Goal: Find specific page/section: Find specific page/section

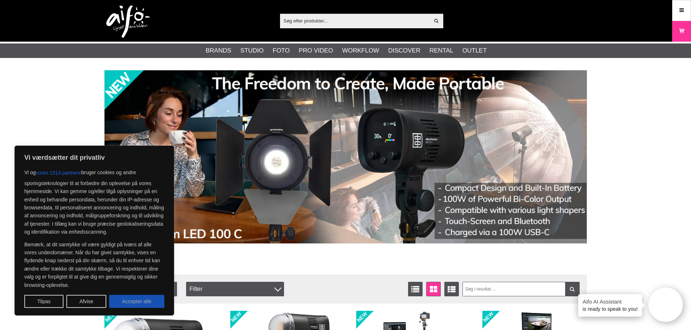
click at [129, 303] on button "Accepter alle" at bounding box center [136, 301] width 55 height 13
checkbox input "true"
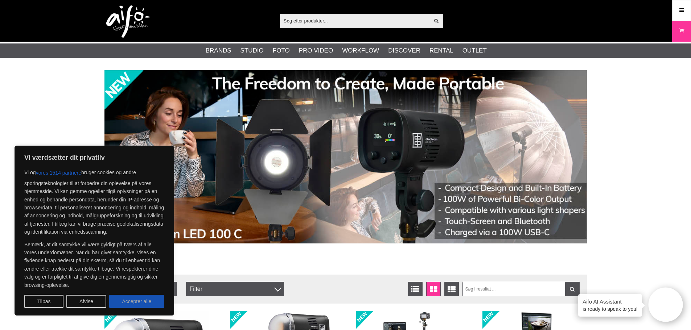
checkbox input "true"
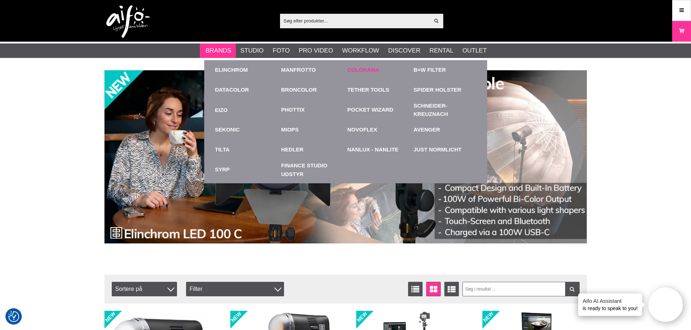
click at [368, 70] on link "Colorama" at bounding box center [363, 70] width 32 height 8
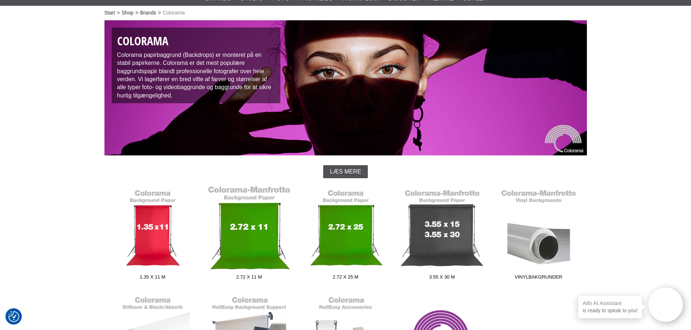
scroll to position [73, 0]
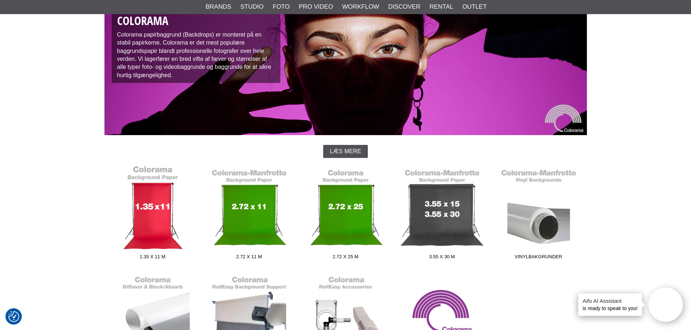
click at [157, 226] on link "1.35 x 11 m" at bounding box center [152, 214] width 96 height 98
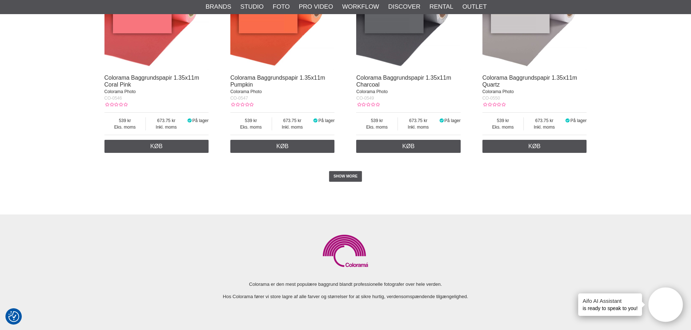
scroll to position [1559, 0]
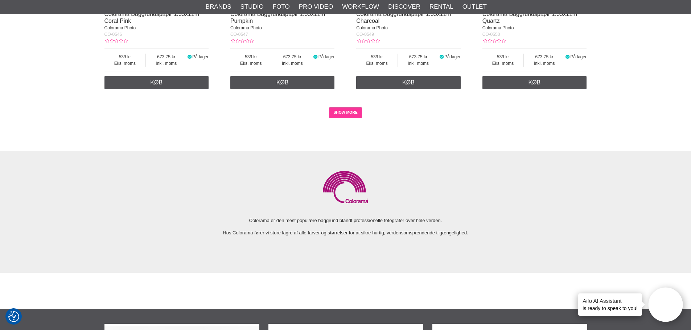
click at [350, 115] on link "SHOW MORE" at bounding box center [345, 112] width 33 height 11
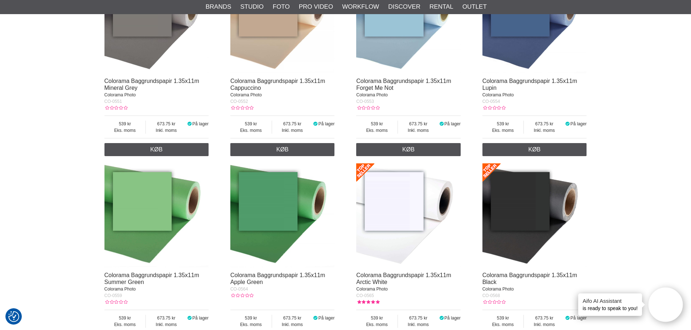
scroll to position [1693, 0]
